Goal: Check status: Check status

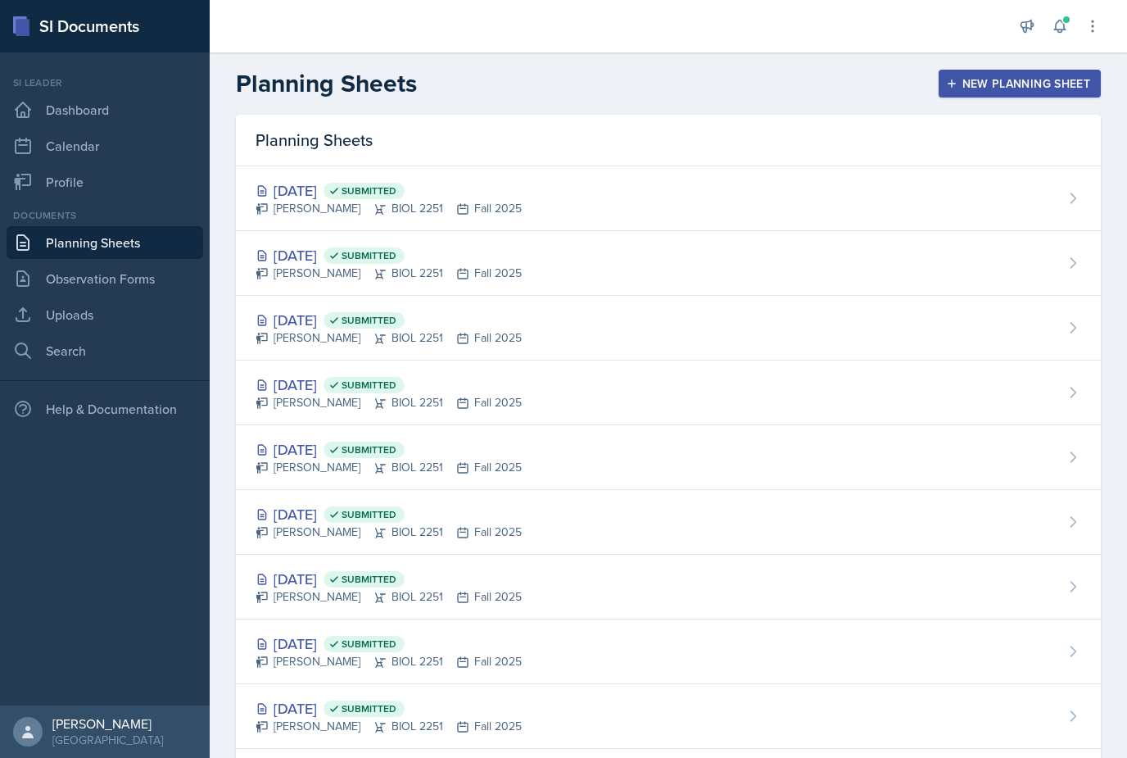
click at [1063, 40] on button at bounding box center [1059, 25] width 29 height 29
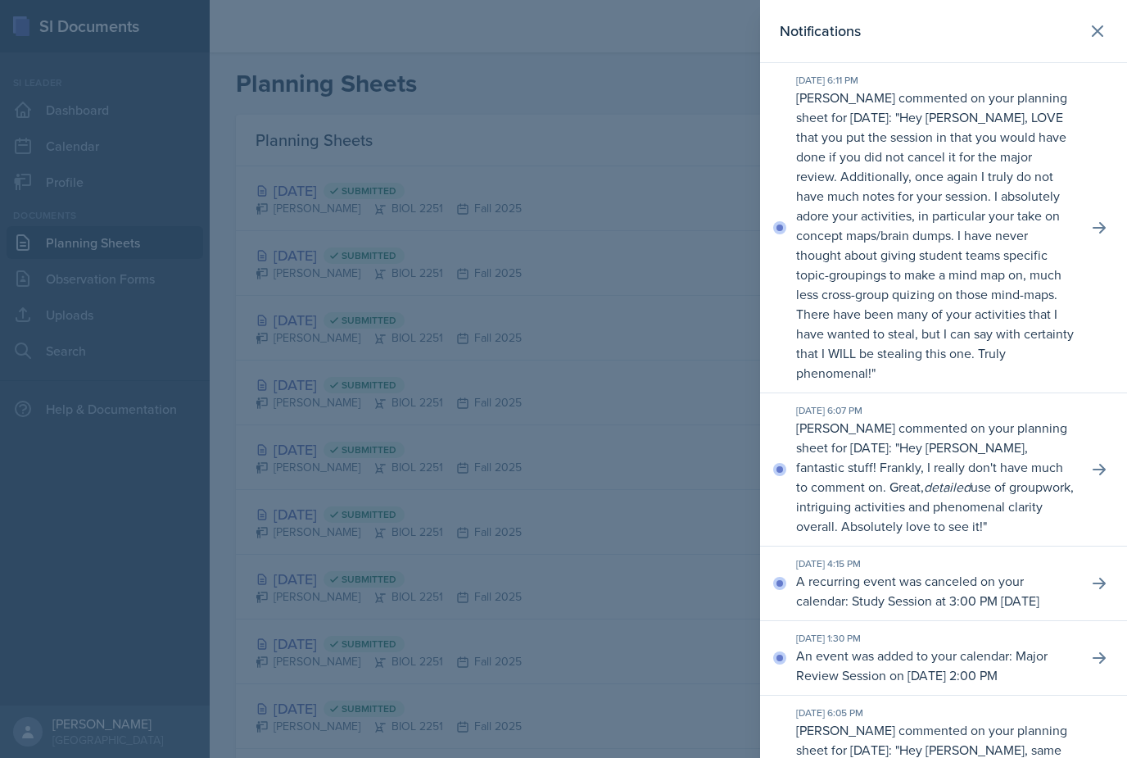
click at [1093, 30] on icon at bounding box center [1098, 31] width 20 height 20
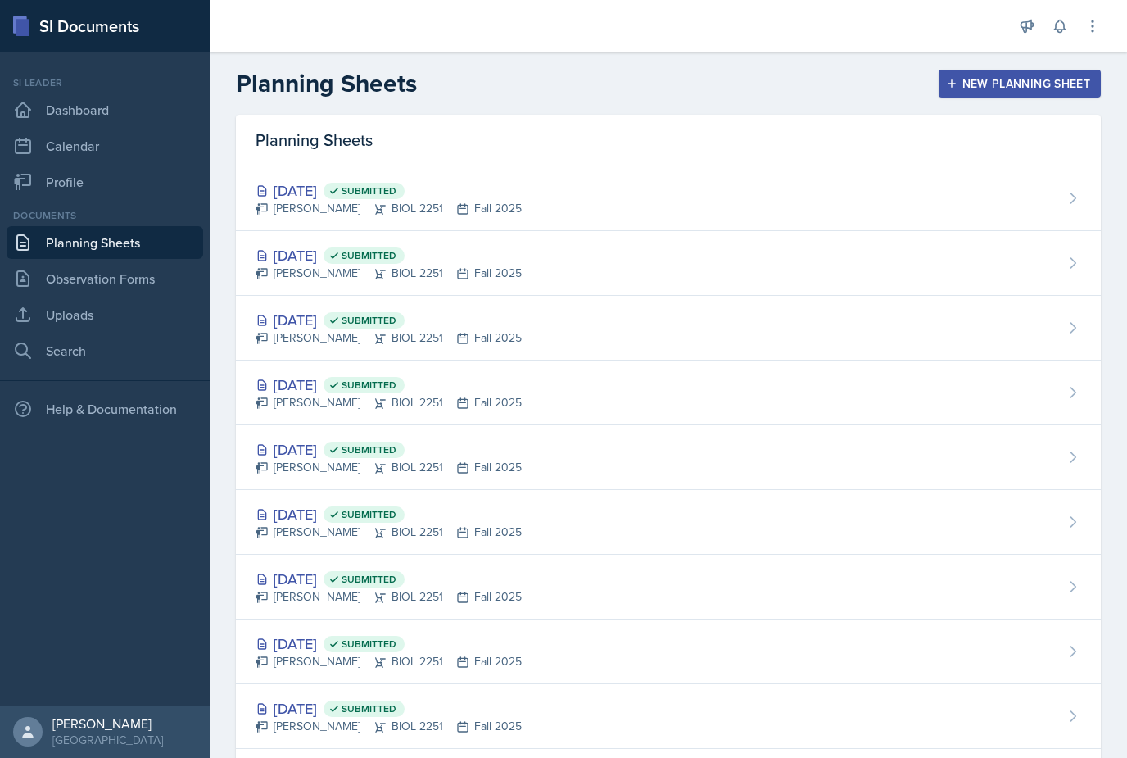
click at [628, 348] on div "[DATE] Submitted [PERSON_NAME] BIOL 2251 Fall 2025" at bounding box center [668, 328] width 865 height 65
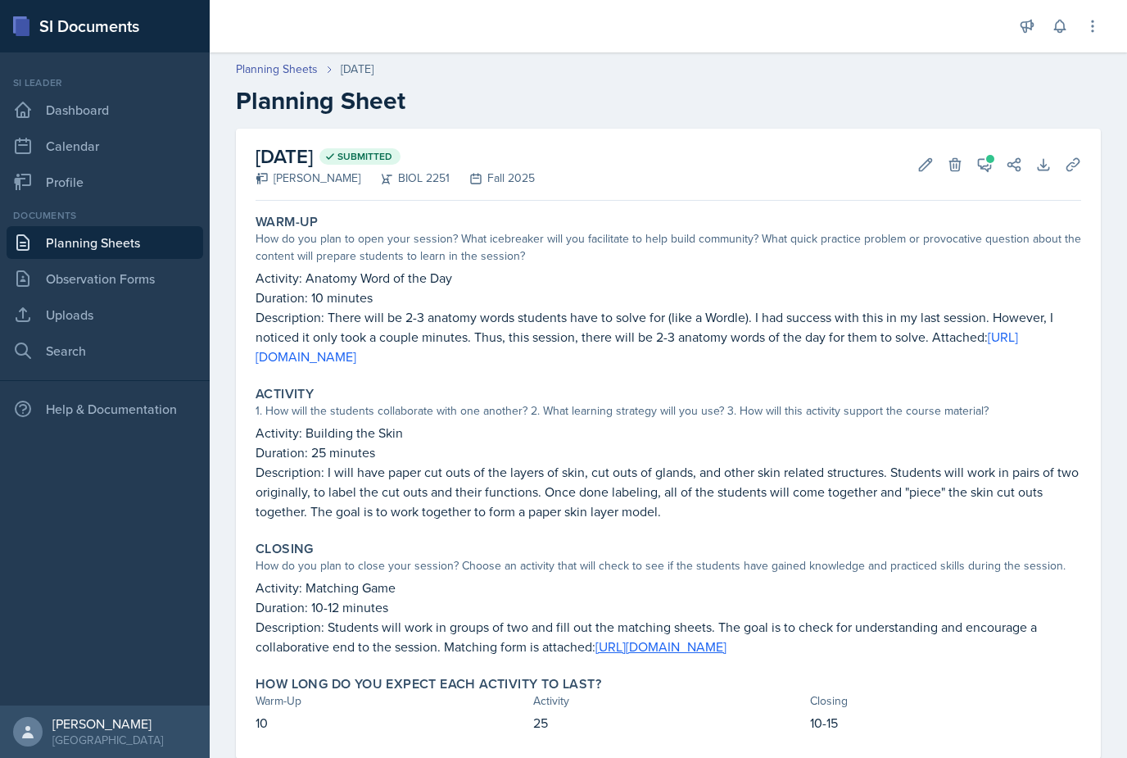
click at [990, 178] on button "View Comments" at bounding box center [984, 164] width 29 height 29
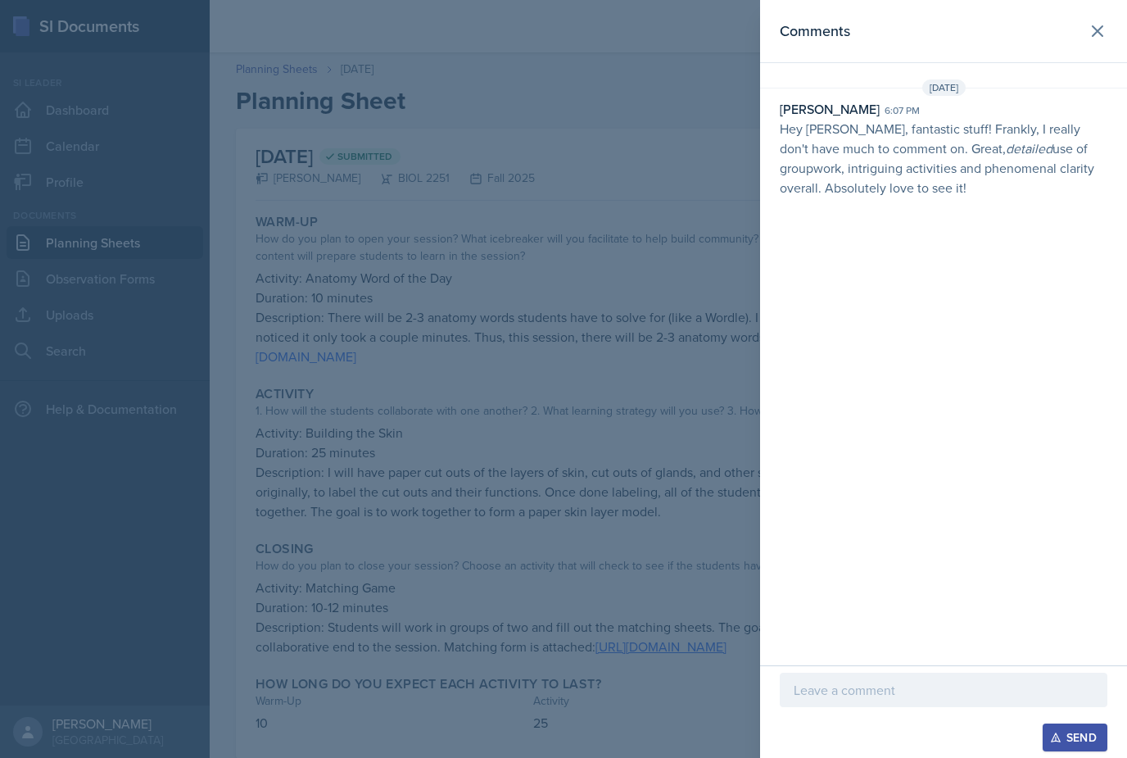
click at [673, 327] on div at bounding box center [563, 379] width 1127 height 758
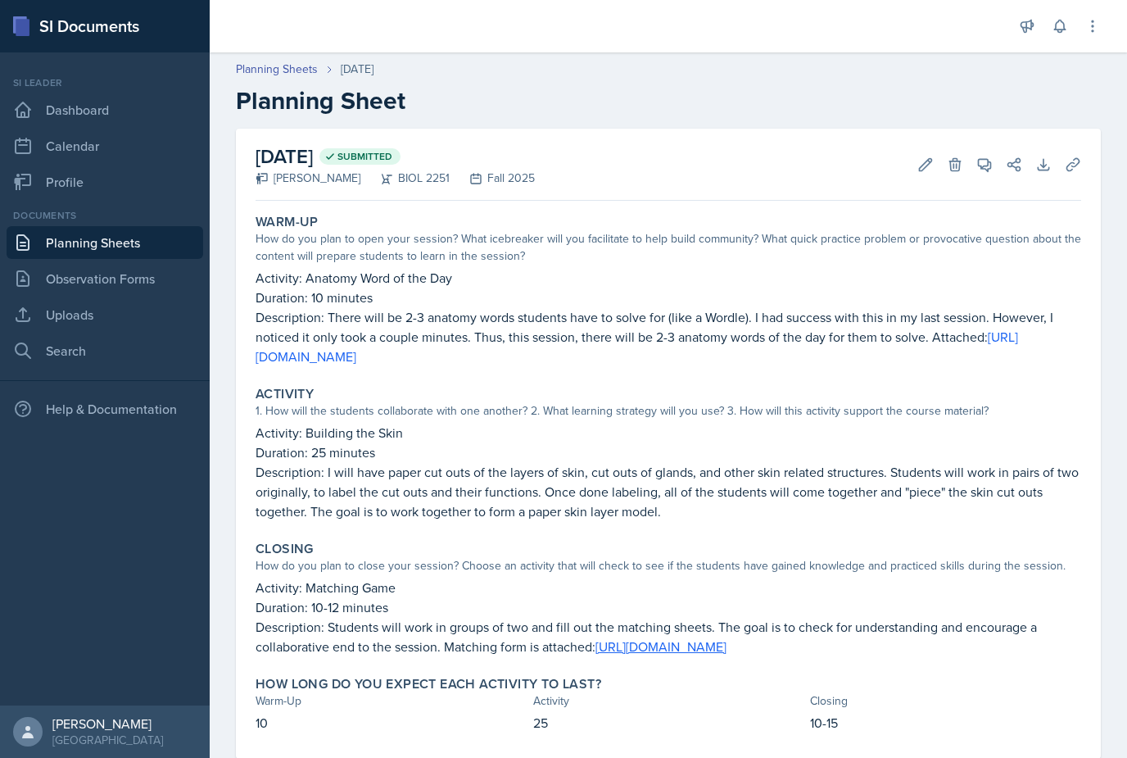
click at [984, 165] on icon at bounding box center [984, 164] width 16 height 16
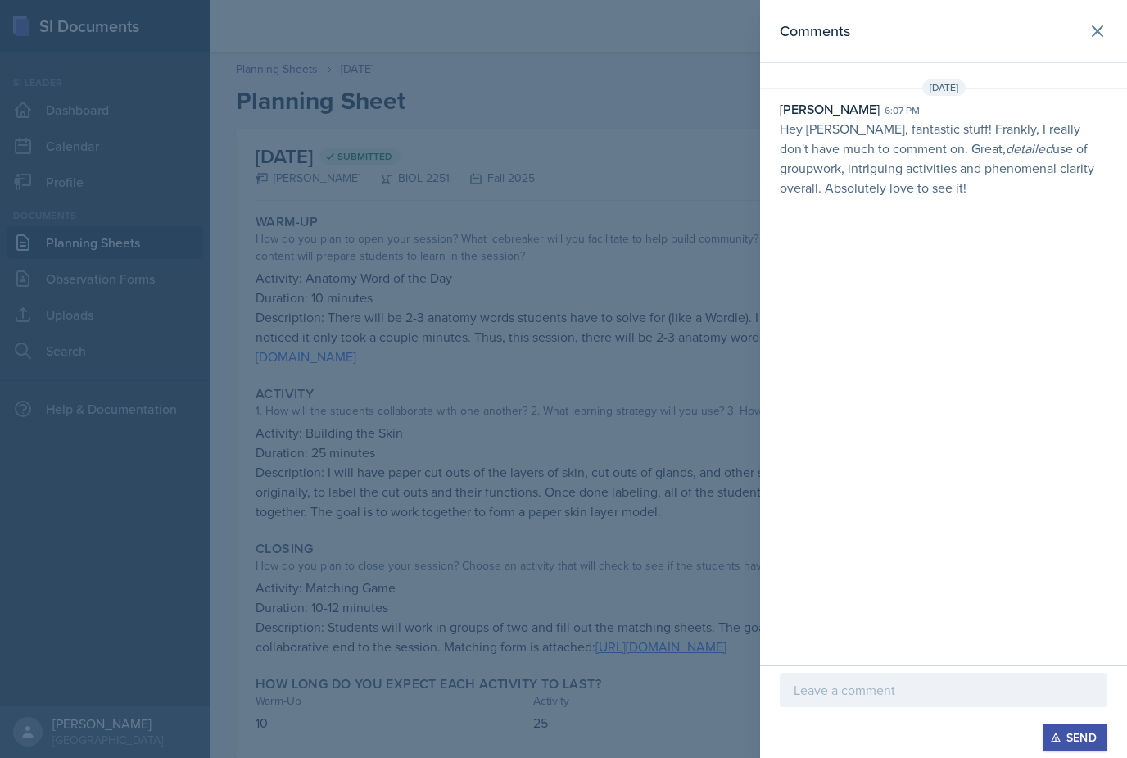
click at [630, 308] on div at bounding box center [563, 379] width 1127 height 758
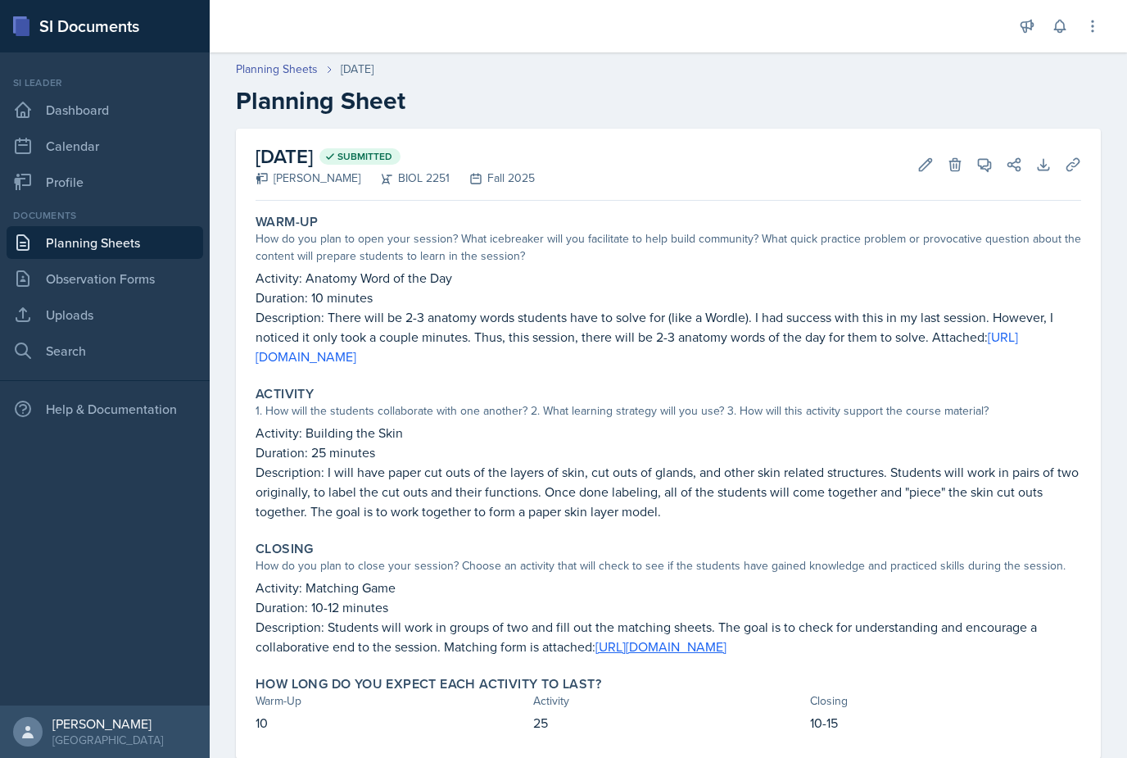
click at [141, 247] on link "Planning Sheets" at bounding box center [105, 242] width 197 height 33
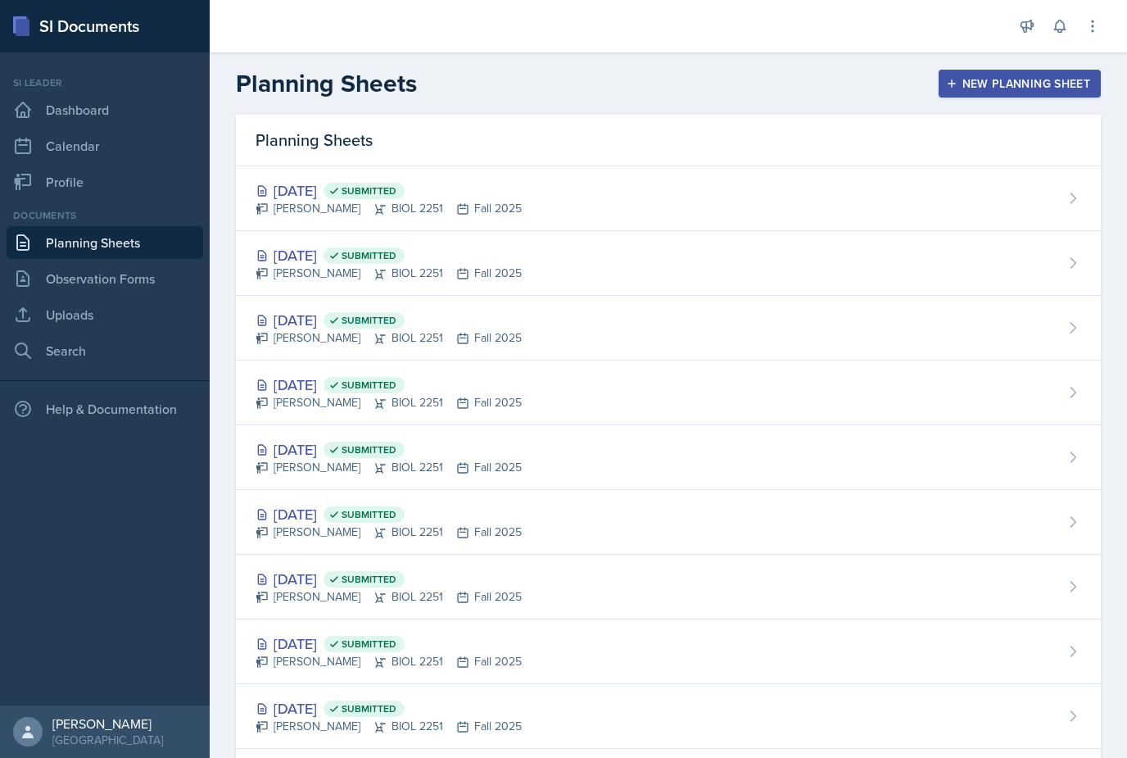
click at [333, 256] on div "[DATE] Submitted" at bounding box center [389, 255] width 266 height 22
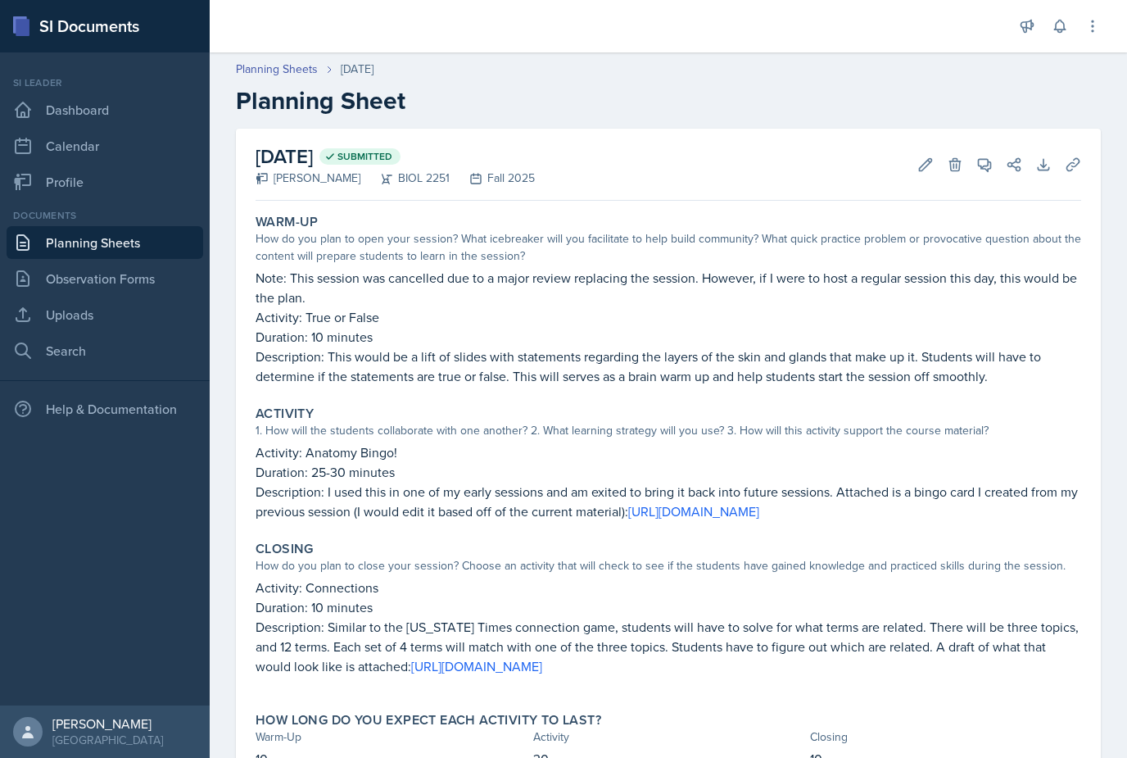
click at [995, 155] on button "View Comments" at bounding box center [984, 164] width 29 height 29
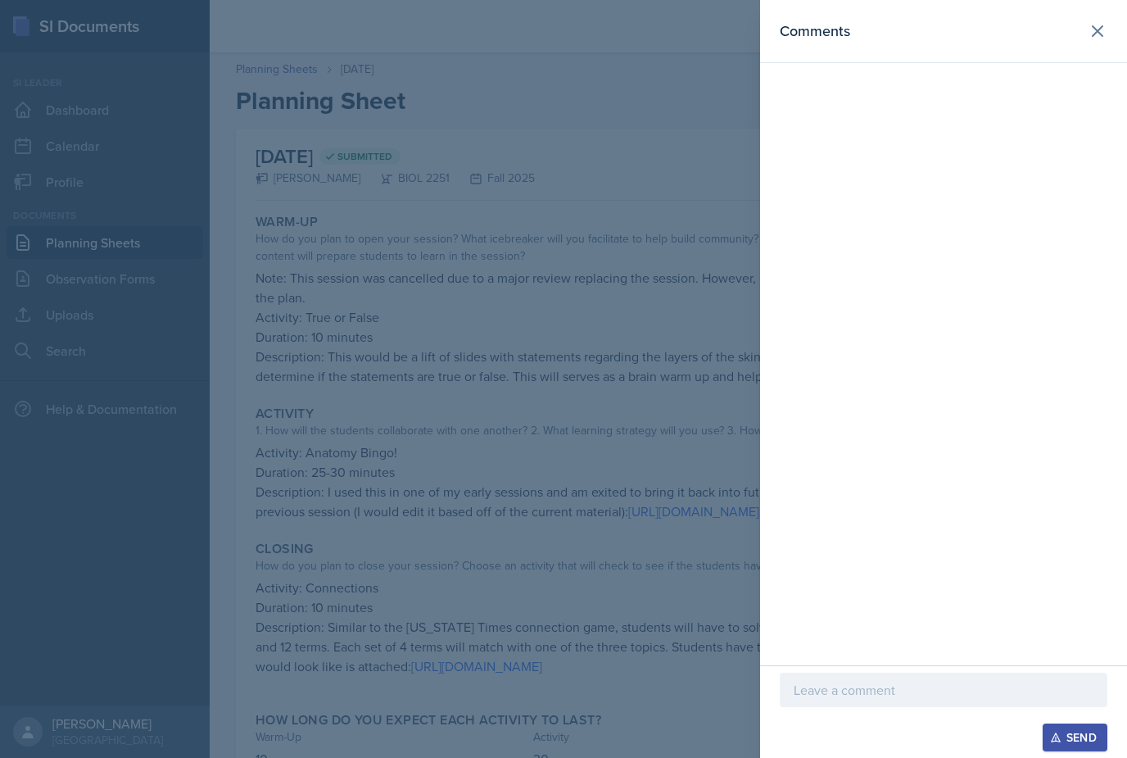
click at [622, 341] on div at bounding box center [563, 379] width 1127 height 758
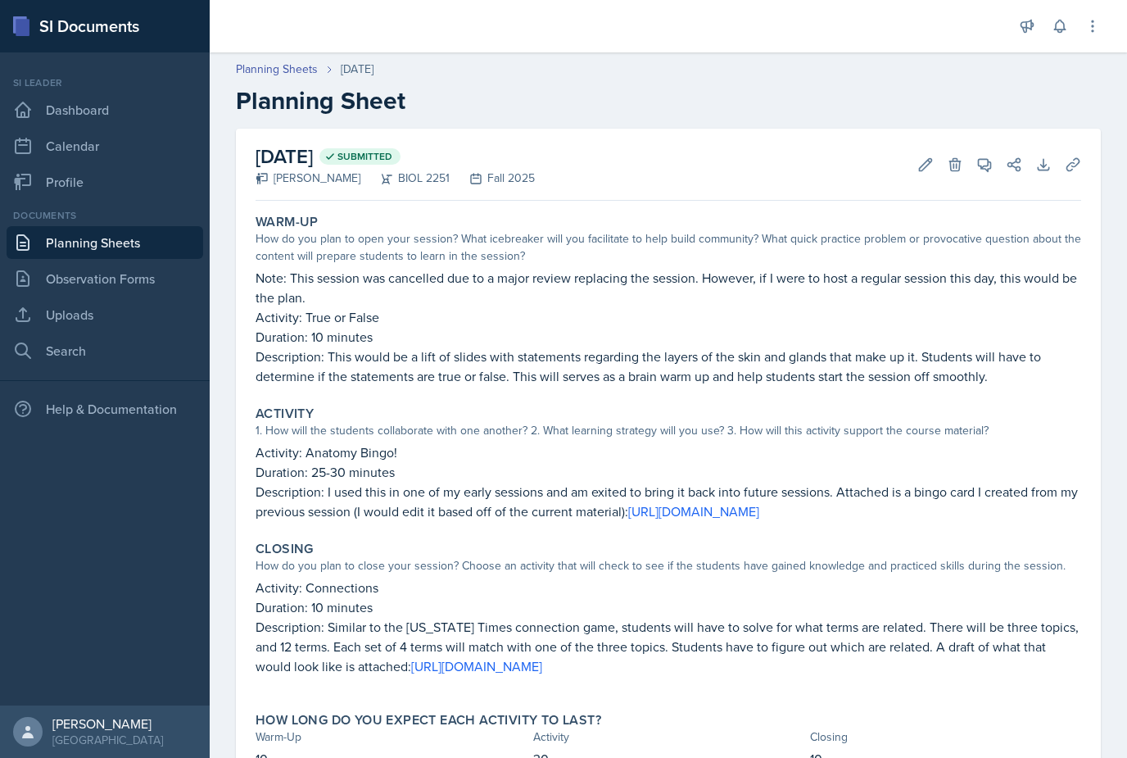
click at [1069, 25] on button at bounding box center [1059, 25] width 29 height 29
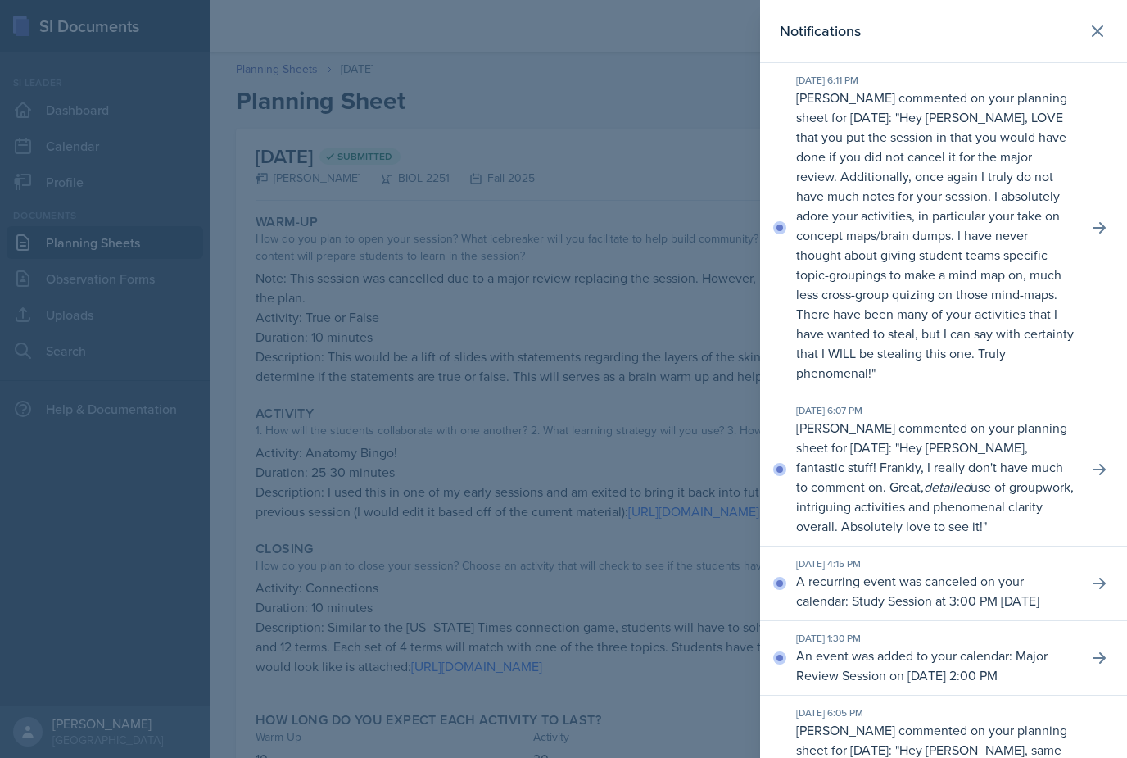
click at [1025, 179] on p "Hey [PERSON_NAME], LOVE that you put the session in that you would have done if…" at bounding box center [935, 245] width 278 height 274
click at [1102, 225] on icon at bounding box center [1099, 227] width 13 height 11
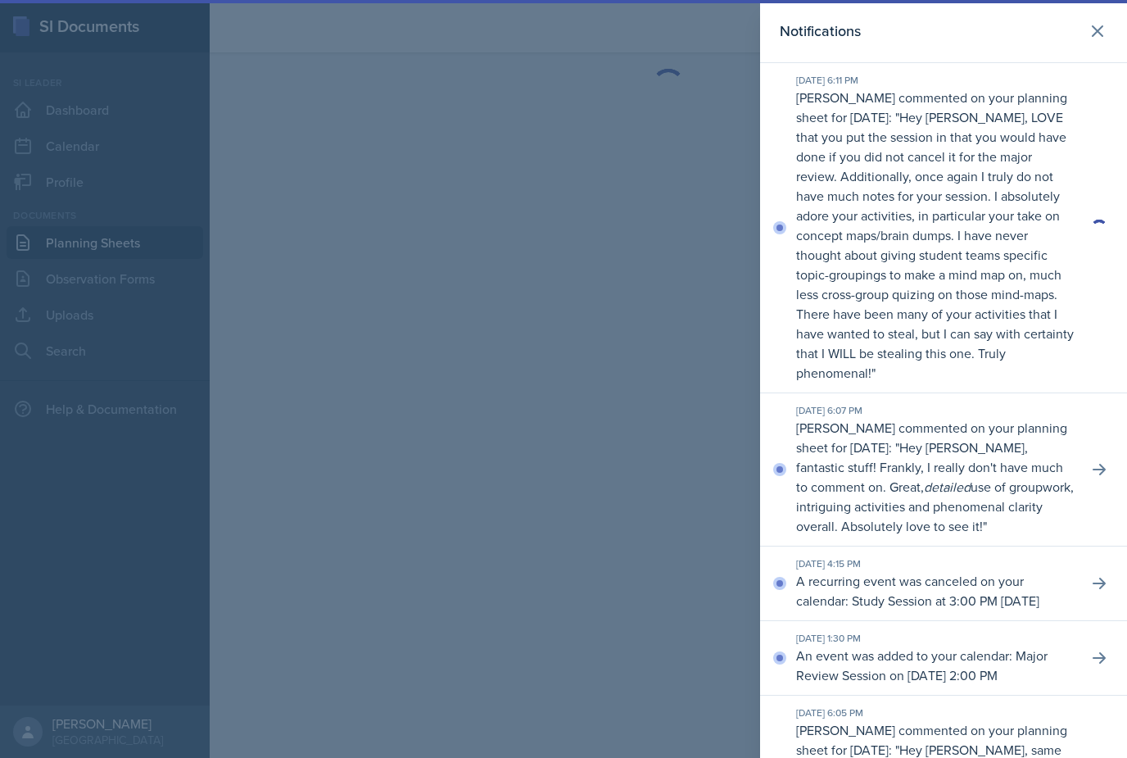
click at [672, 437] on div at bounding box center [563, 379] width 1127 height 758
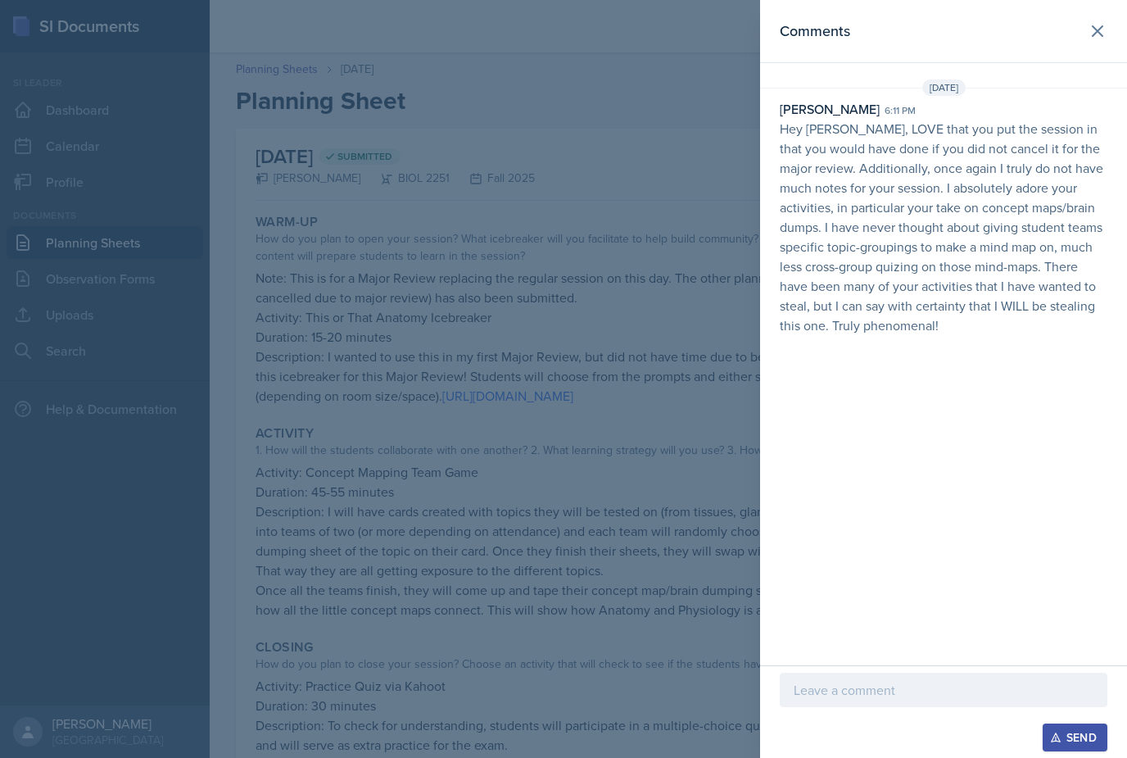
click at [636, 363] on div at bounding box center [563, 379] width 1127 height 758
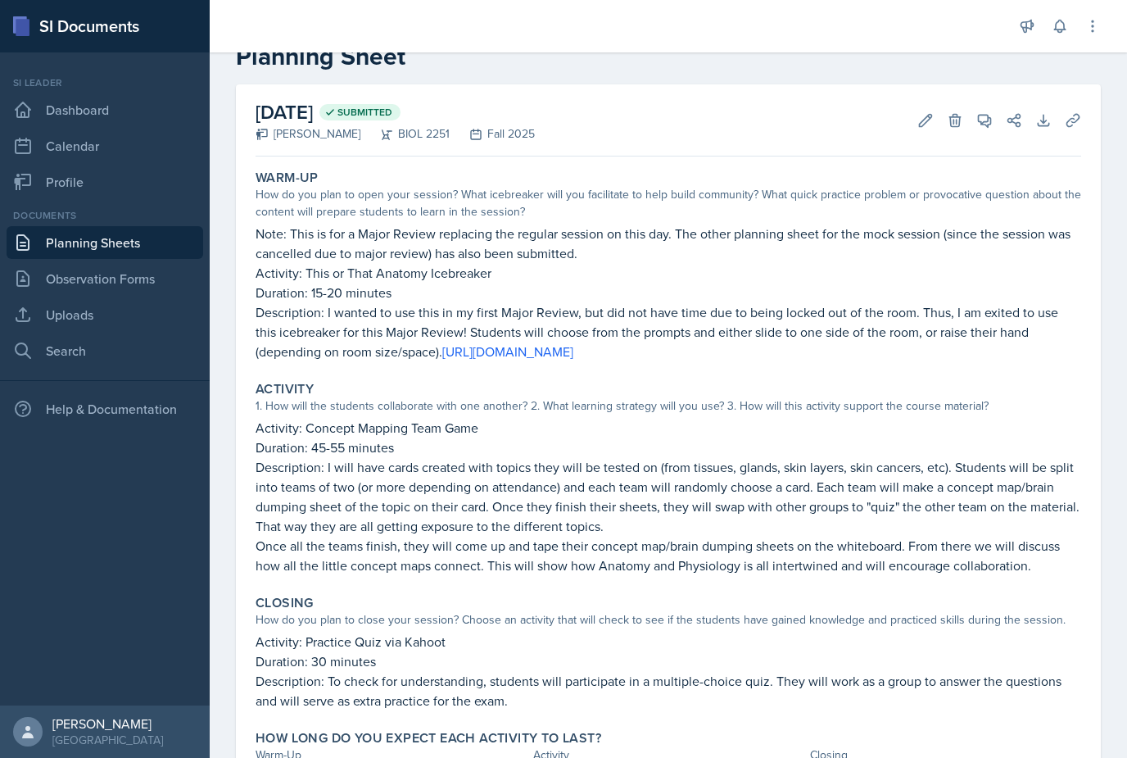
scroll to position [45, 0]
click at [985, 121] on icon at bounding box center [985, 120] width 12 height 12
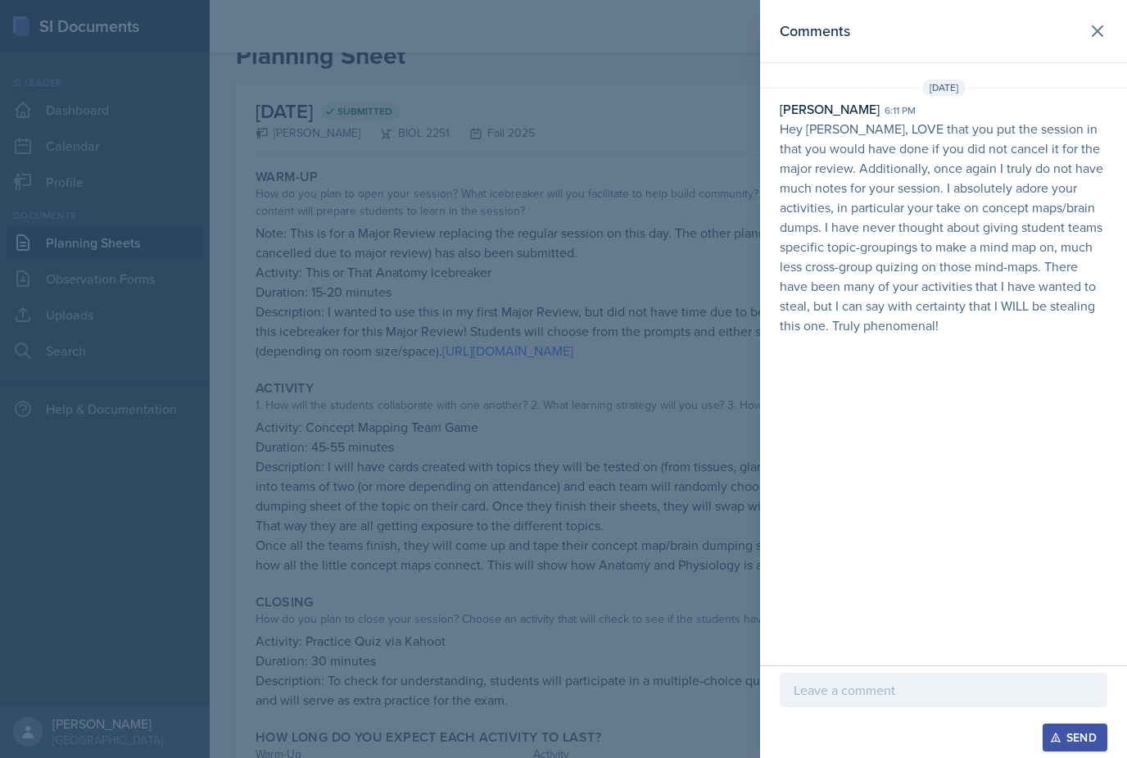
click at [564, 464] on div at bounding box center [563, 379] width 1127 height 758
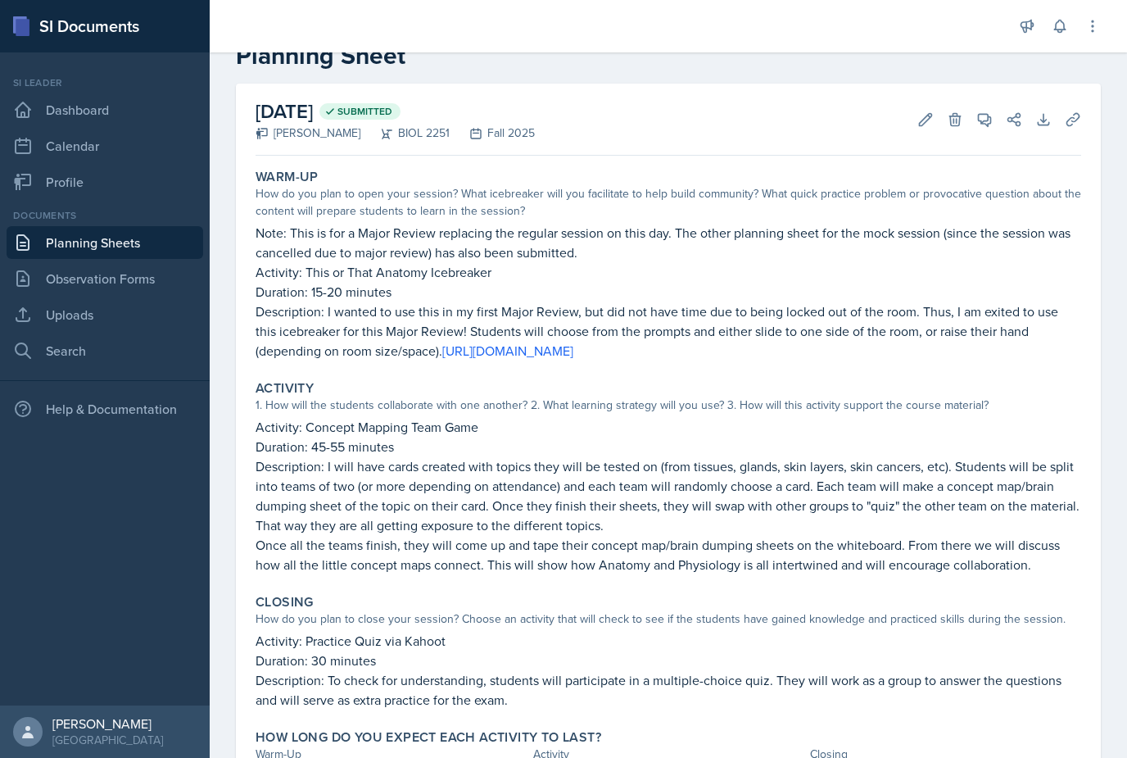
click at [115, 242] on link "Planning Sheets" at bounding box center [105, 242] width 197 height 33
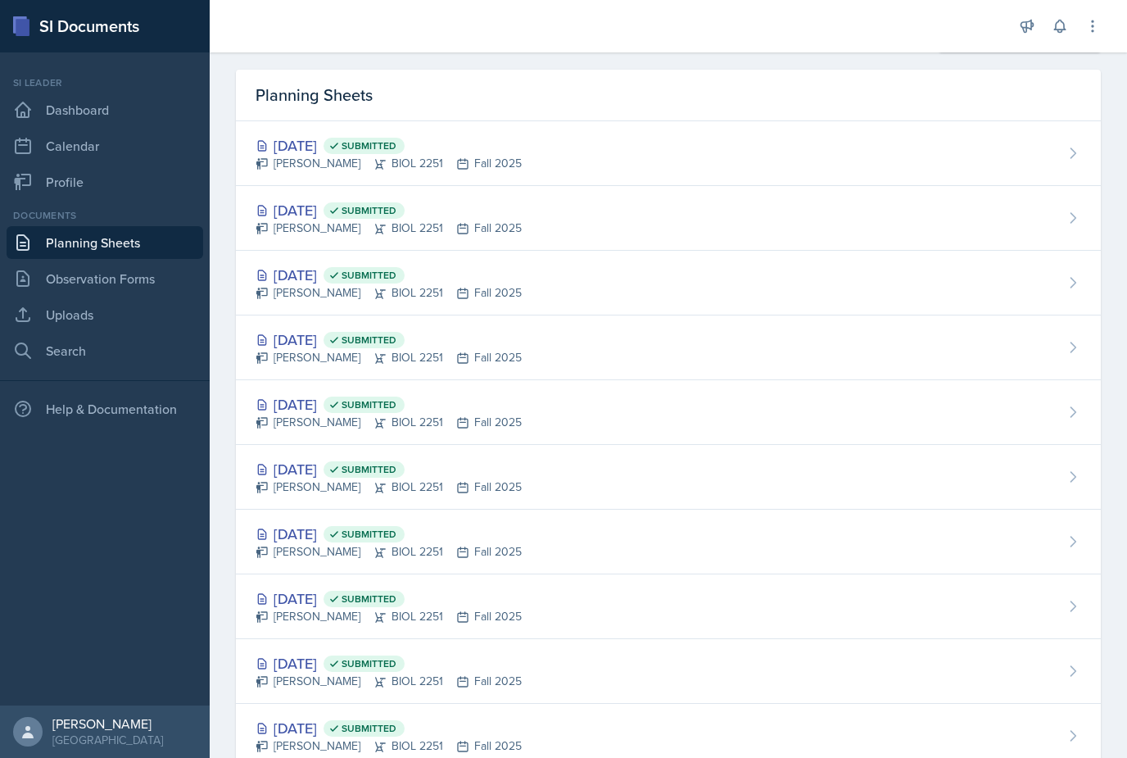
click at [1038, 29] on button at bounding box center [1026, 25] width 29 height 29
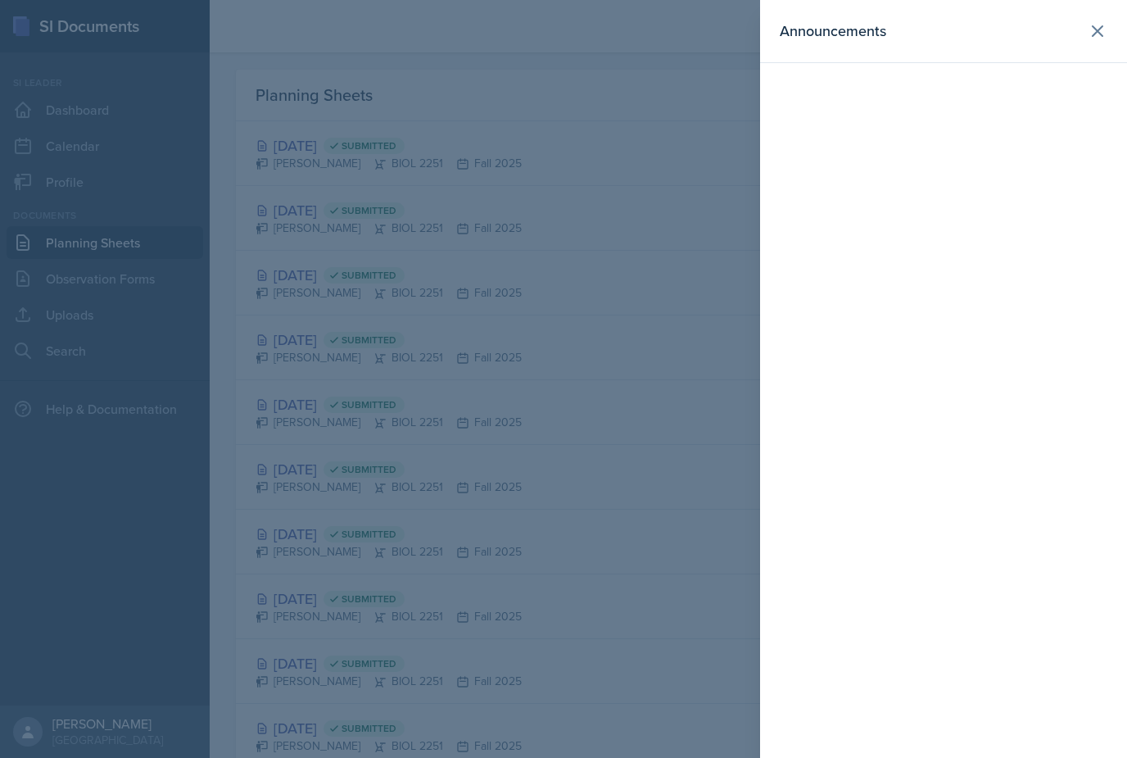
click at [671, 208] on div at bounding box center [563, 379] width 1127 height 758
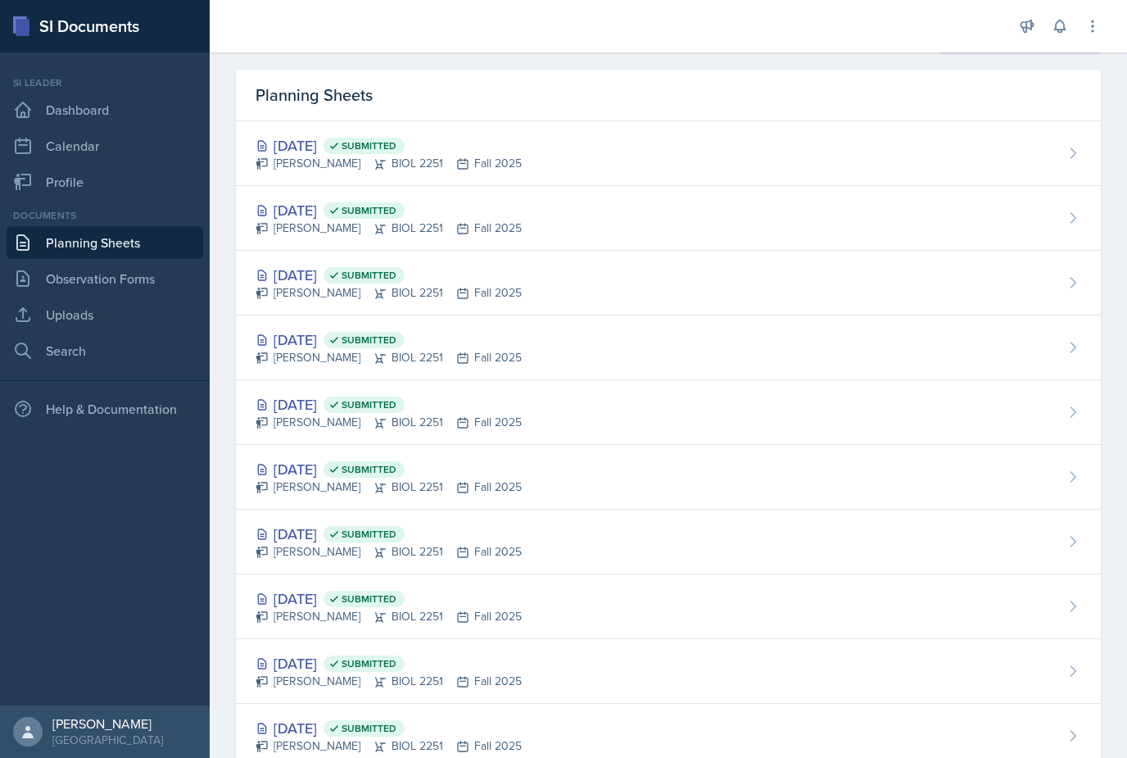
click at [1054, 44] on div "Announcements New Announcement Title Message Create Notifications [DATE] 6:11 P…" at bounding box center [1060, 26] width 82 height 52
click at [1061, 28] on icon at bounding box center [1060, 26] width 16 height 16
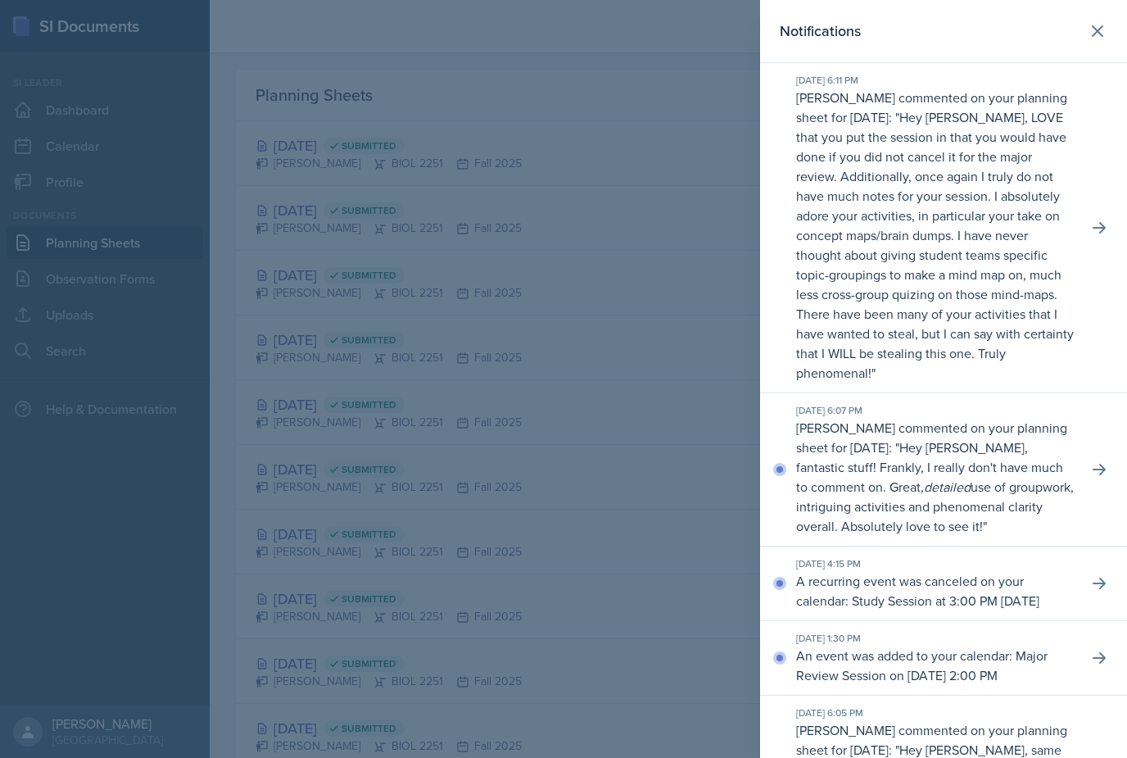
click at [659, 161] on div at bounding box center [563, 379] width 1127 height 758
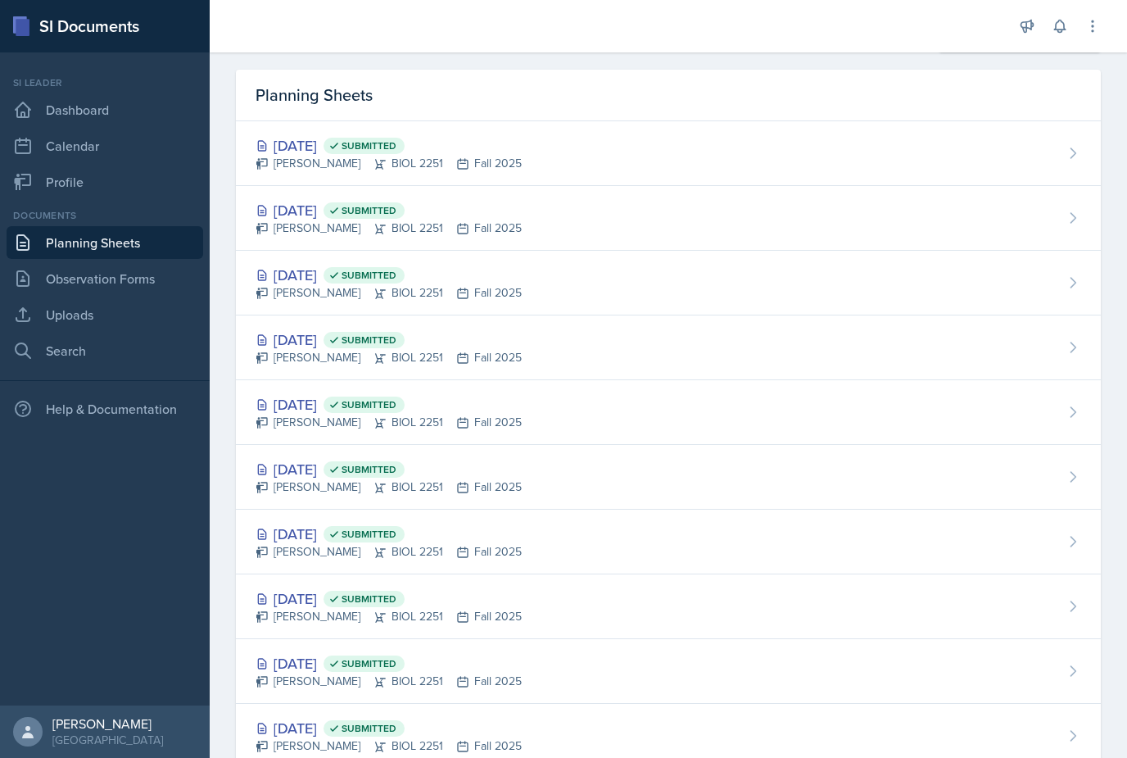
click at [296, 215] on div "[DATE] Submitted" at bounding box center [389, 210] width 266 height 22
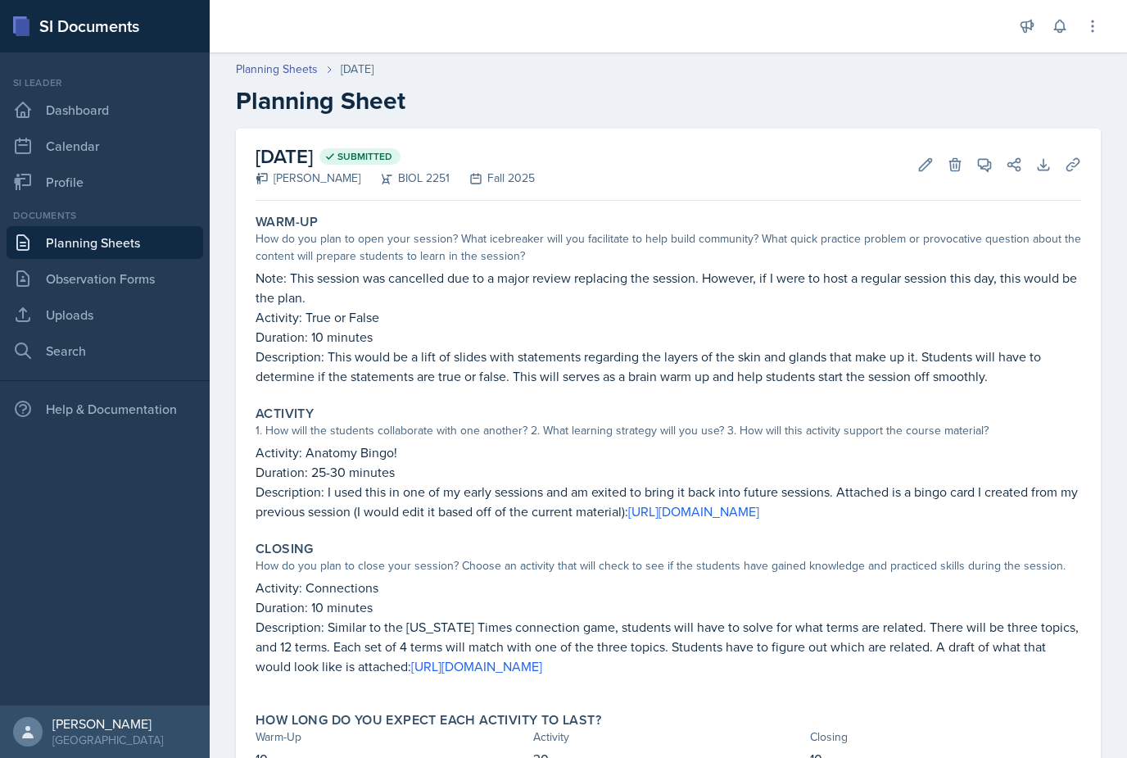
click at [980, 165] on icon at bounding box center [984, 164] width 16 height 16
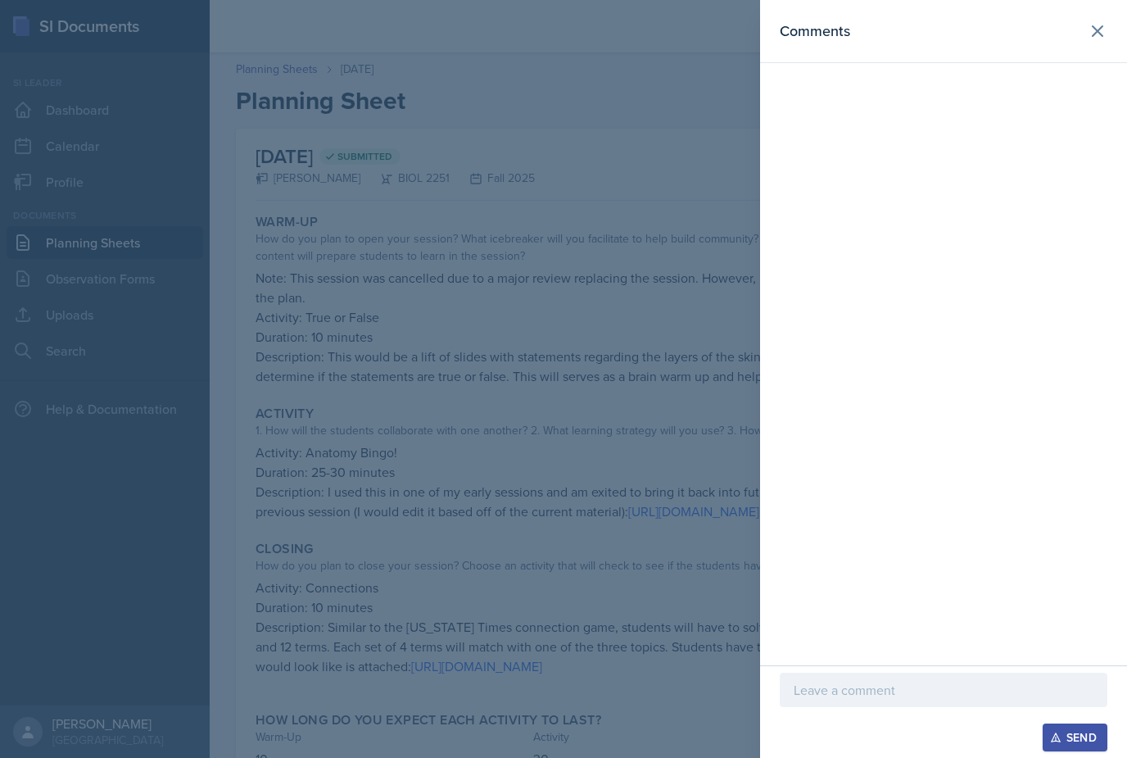
click at [84, 241] on div at bounding box center [563, 379] width 1127 height 758
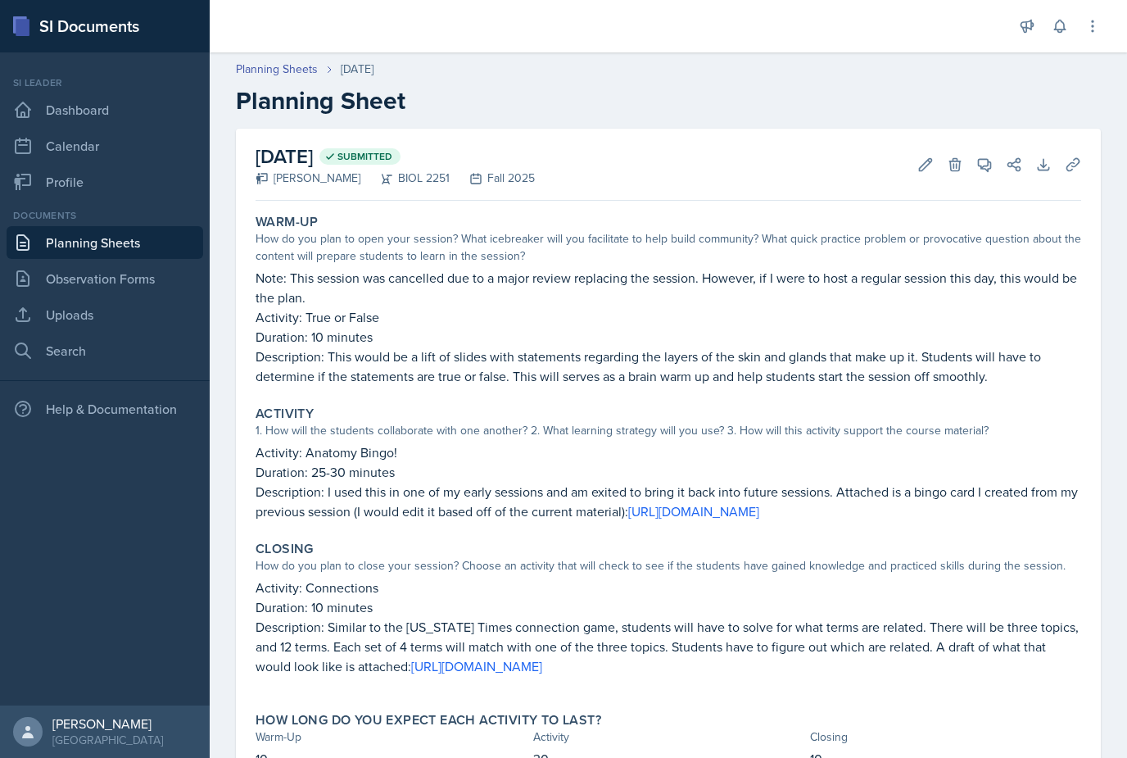
click at [84, 241] on link "Planning Sheets" at bounding box center [105, 242] width 197 height 33
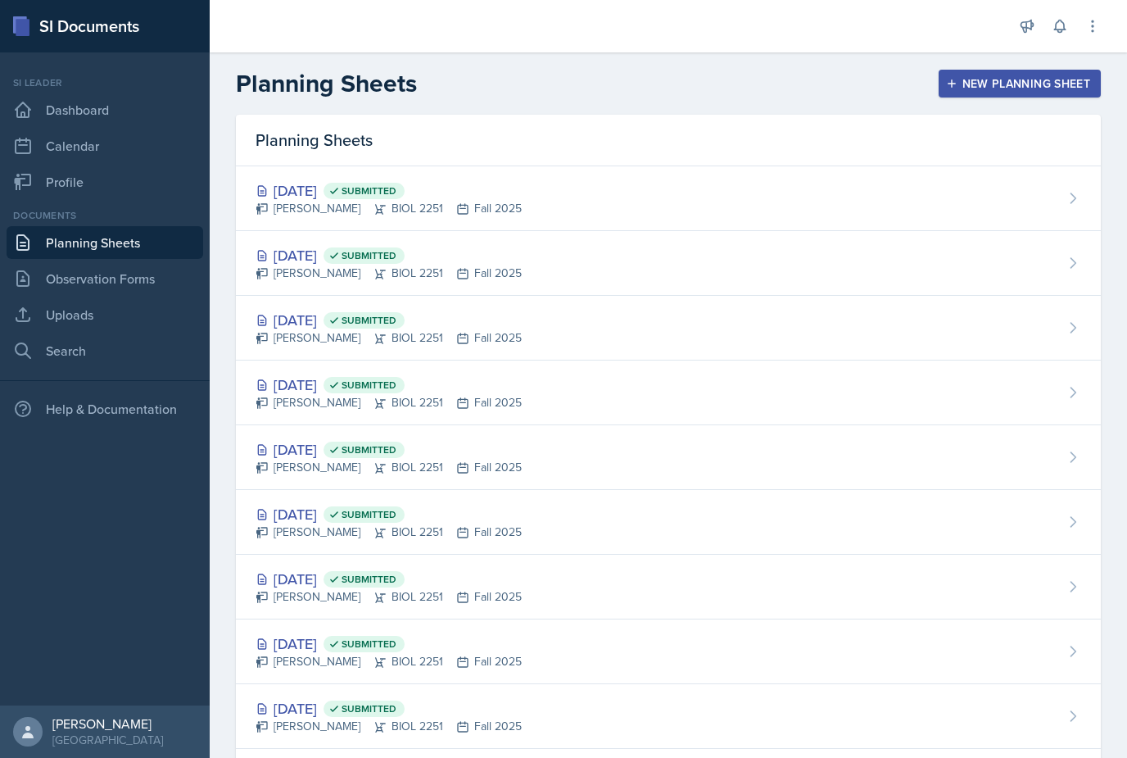
click at [305, 179] on div "[DATE] Submitted [PERSON_NAME] BIOL 2251 Fall 2025" at bounding box center [668, 198] width 865 height 65
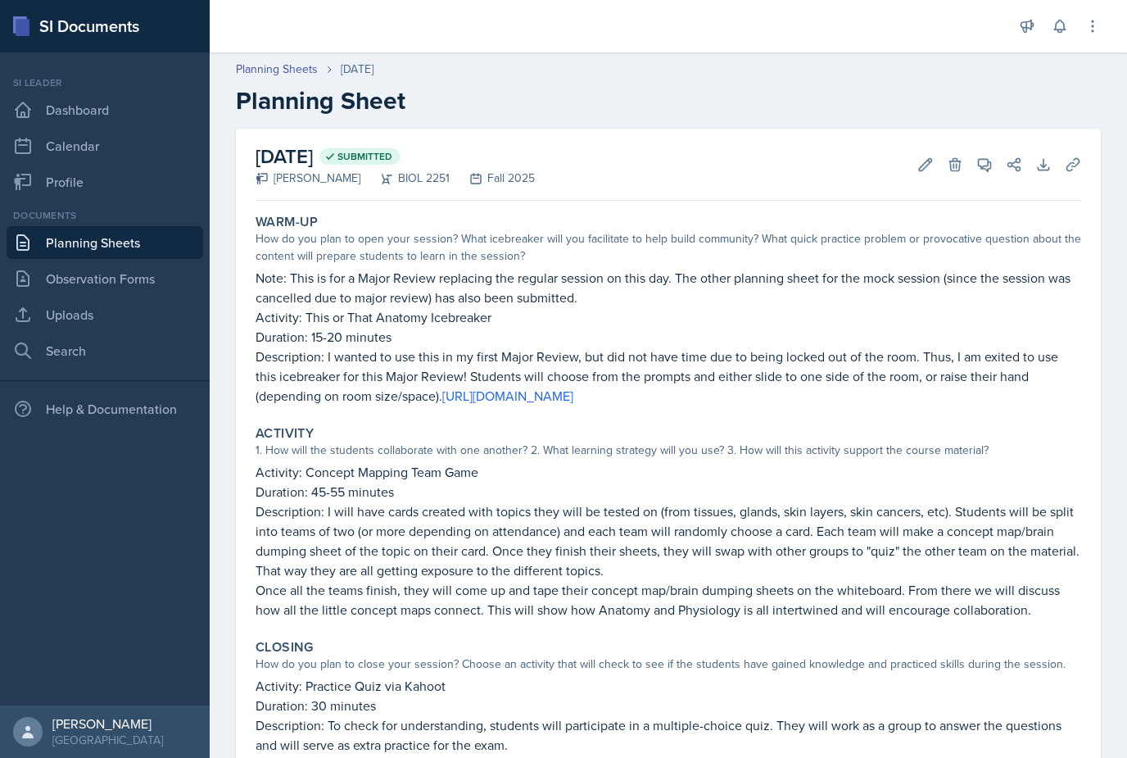
click at [971, 167] on button "View Comments" at bounding box center [984, 164] width 29 height 29
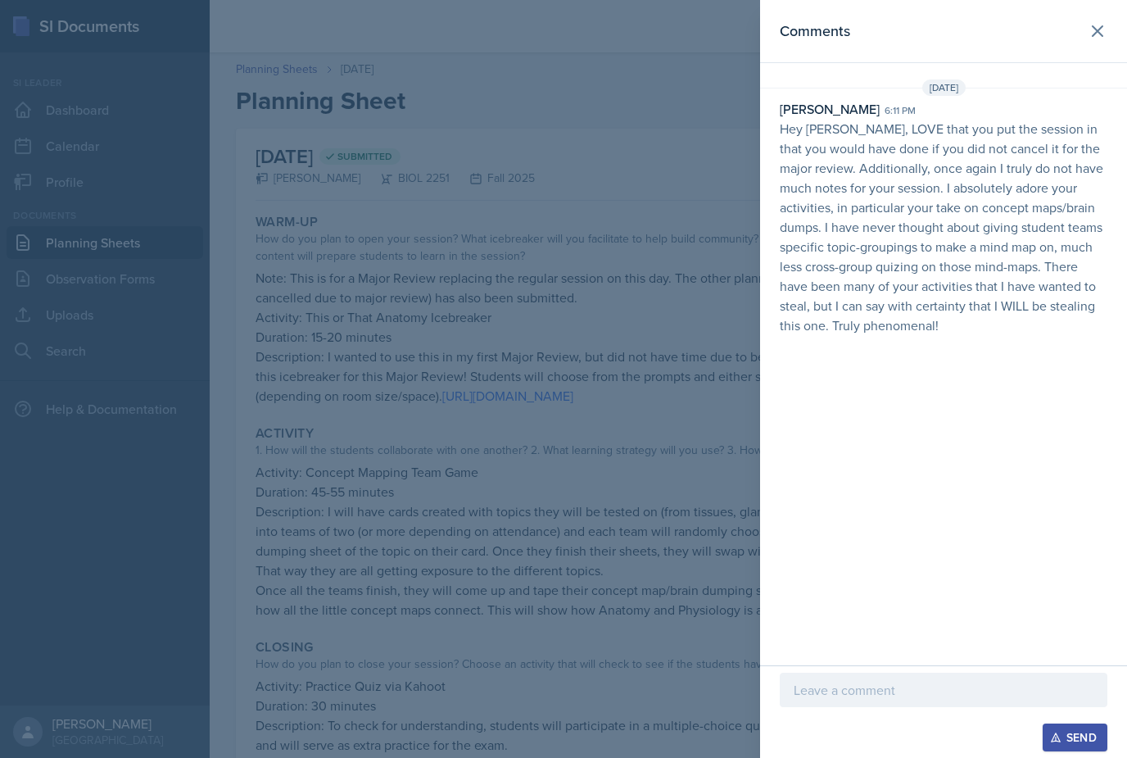
click at [704, 604] on div at bounding box center [563, 379] width 1127 height 758
